Goal: Find specific page/section: Find specific page/section

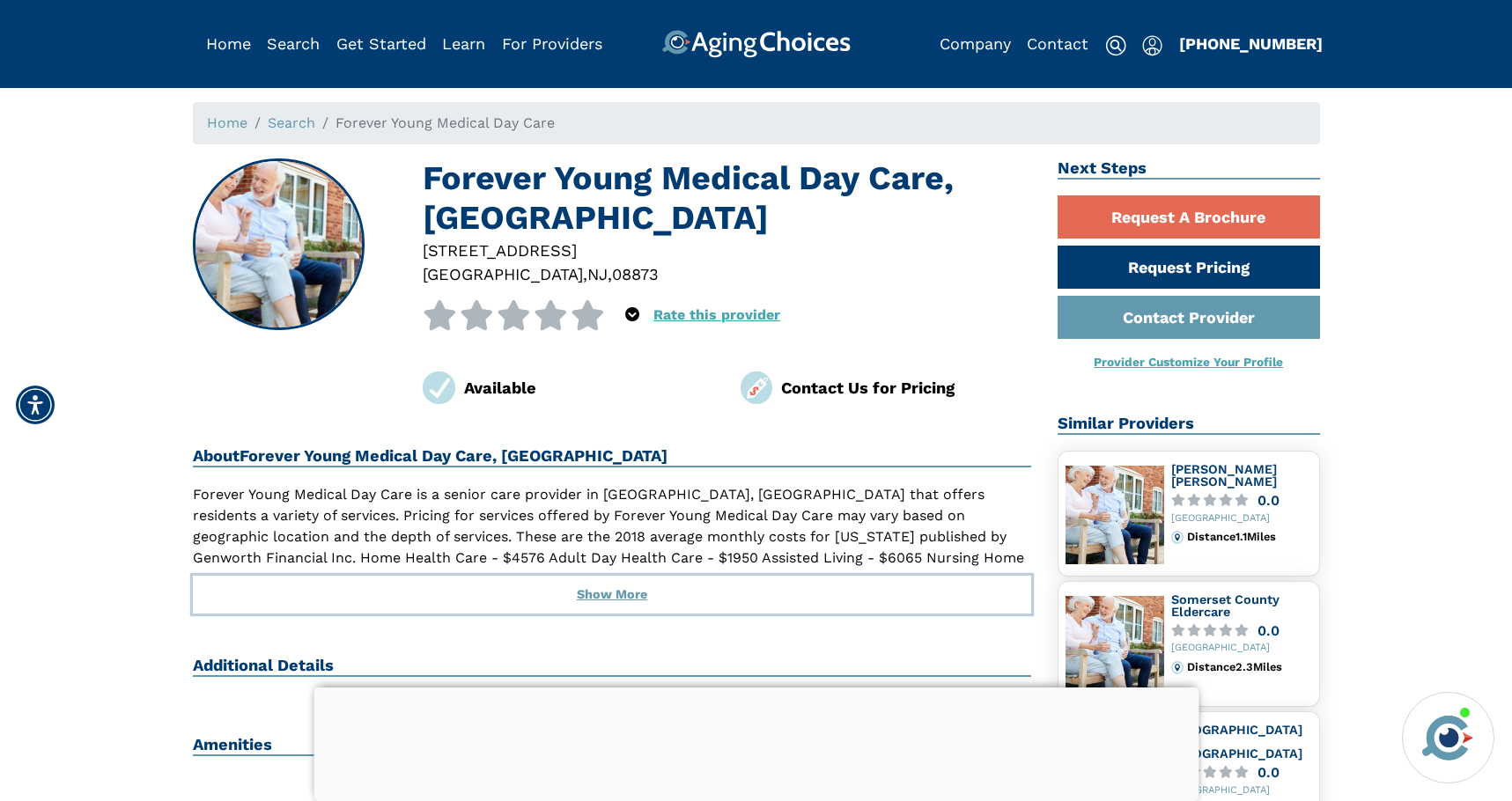
click at [623, 597] on button "Show More" at bounding box center [612, 595] width 839 height 39
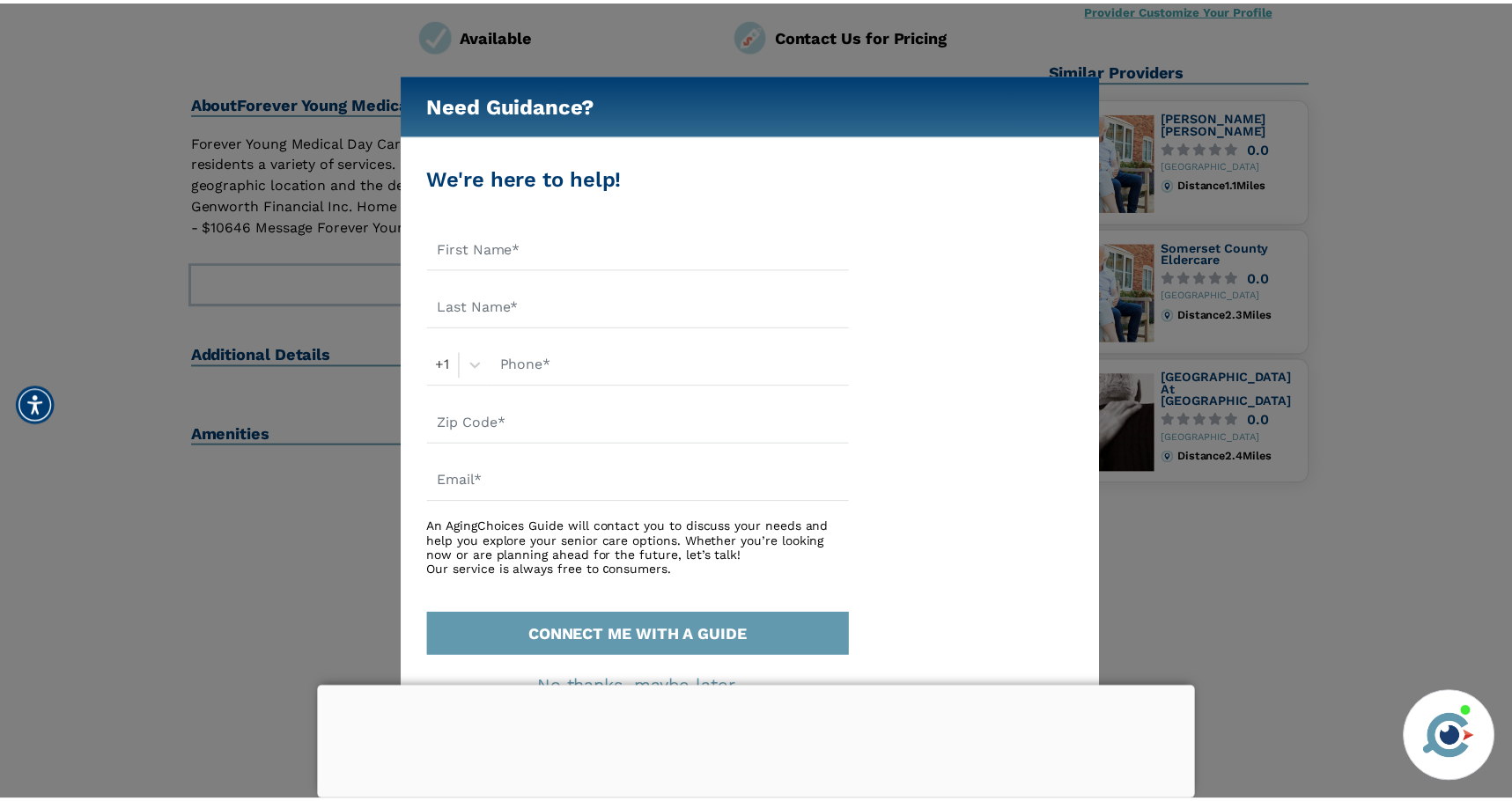
scroll to position [352, 0]
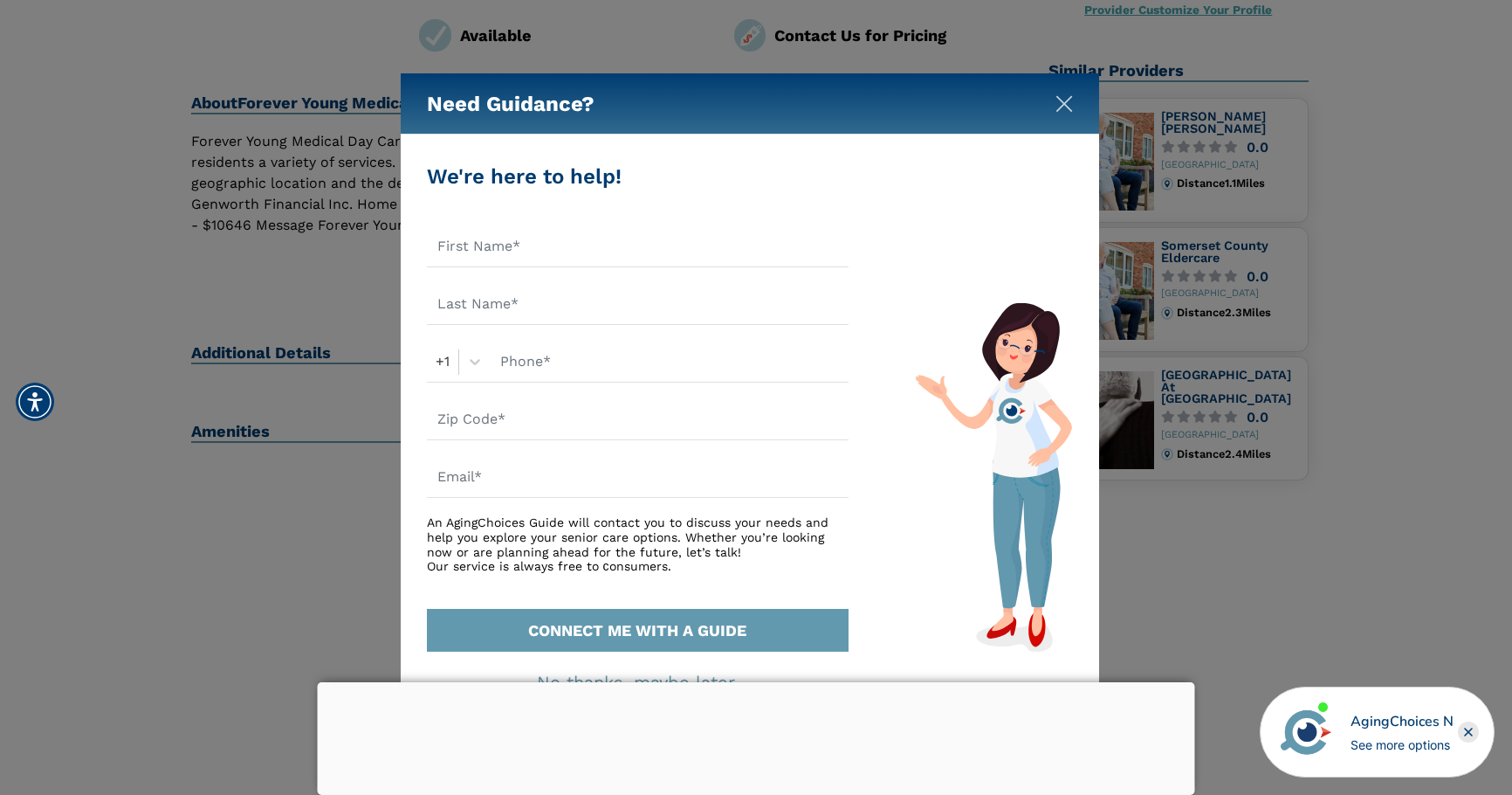
click at [1058, 102] on img "Close" at bounding box center [1065, 104] width 17 height 17
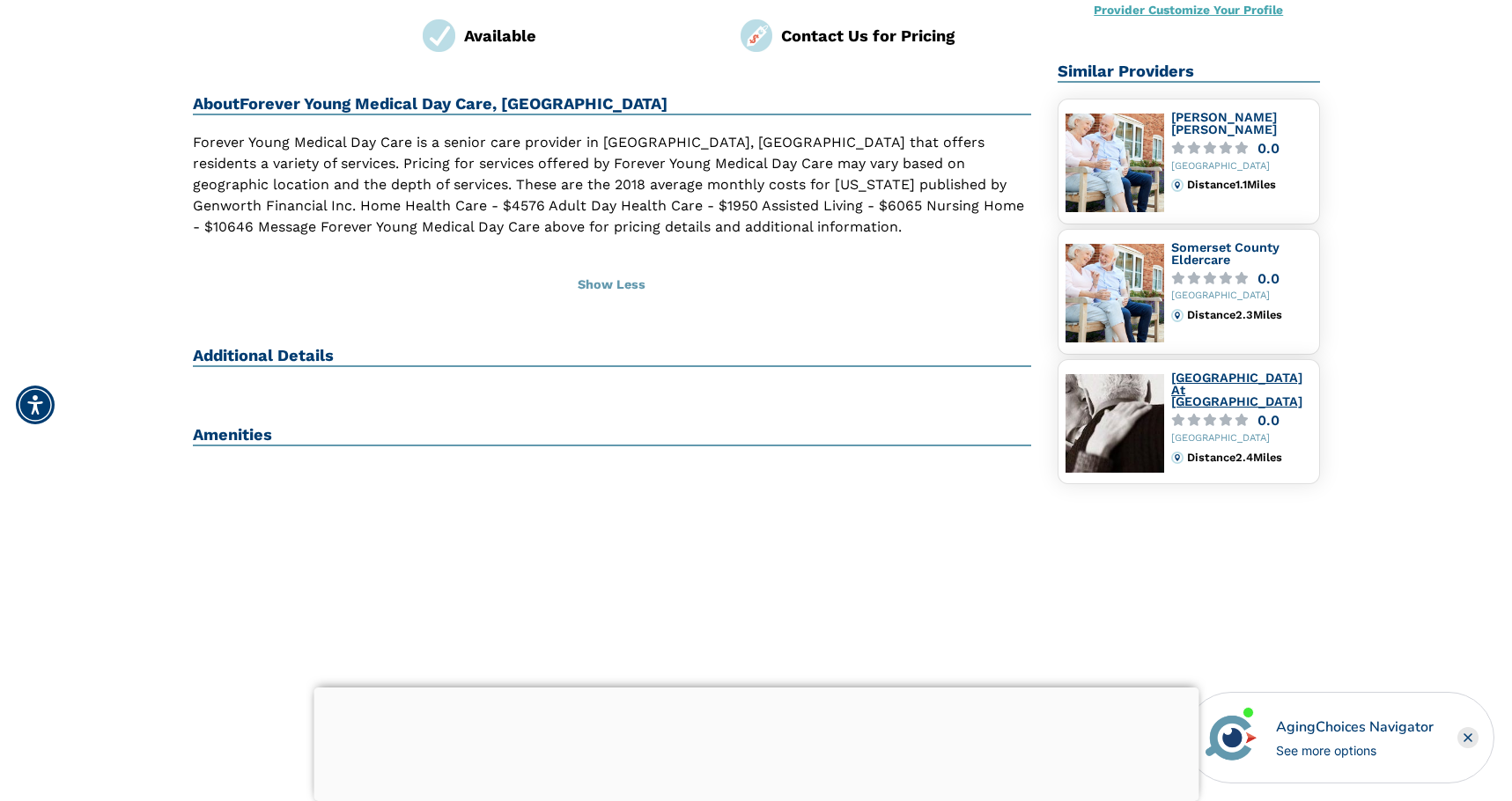
click at [1191, 386] on link "[GEOGRAPHIC_DATA] At [GEOGRAPHIC_DATA]" at bounding box center [1237, 389] width 132 height 38
